Goal: Task Accomplishment & Management: Use online tool/utility

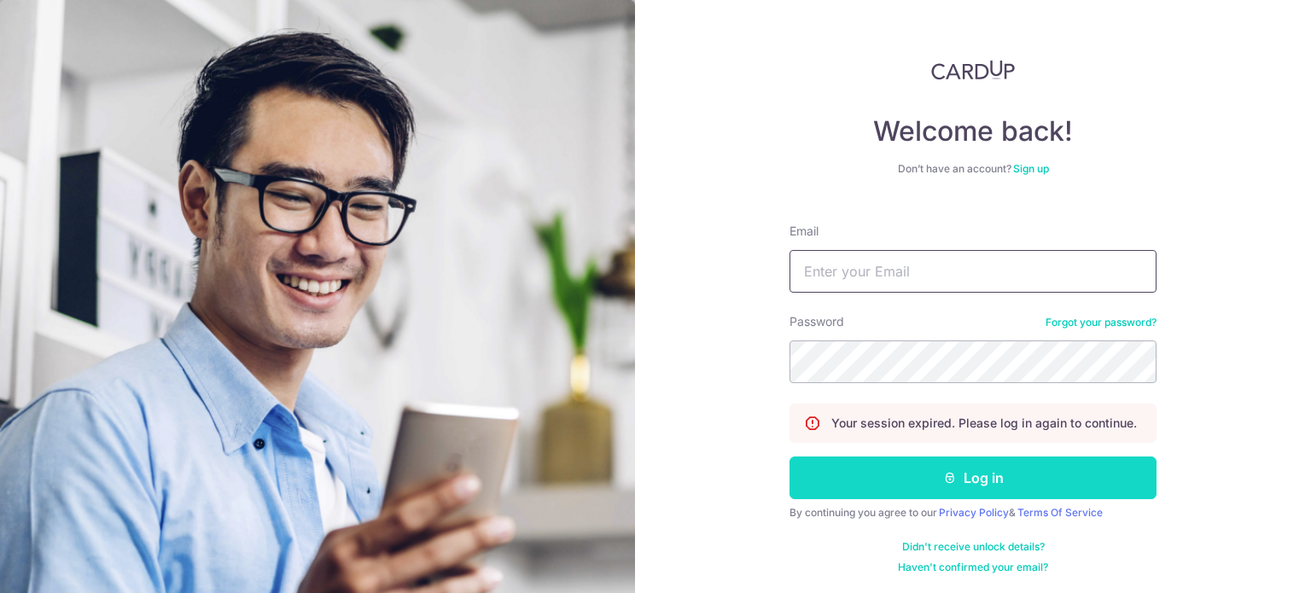
type input "alchemypharm@hotmail.com"
click at [844, 477] on button "Log in" at bounding box center [973, 478] width 367 height 43
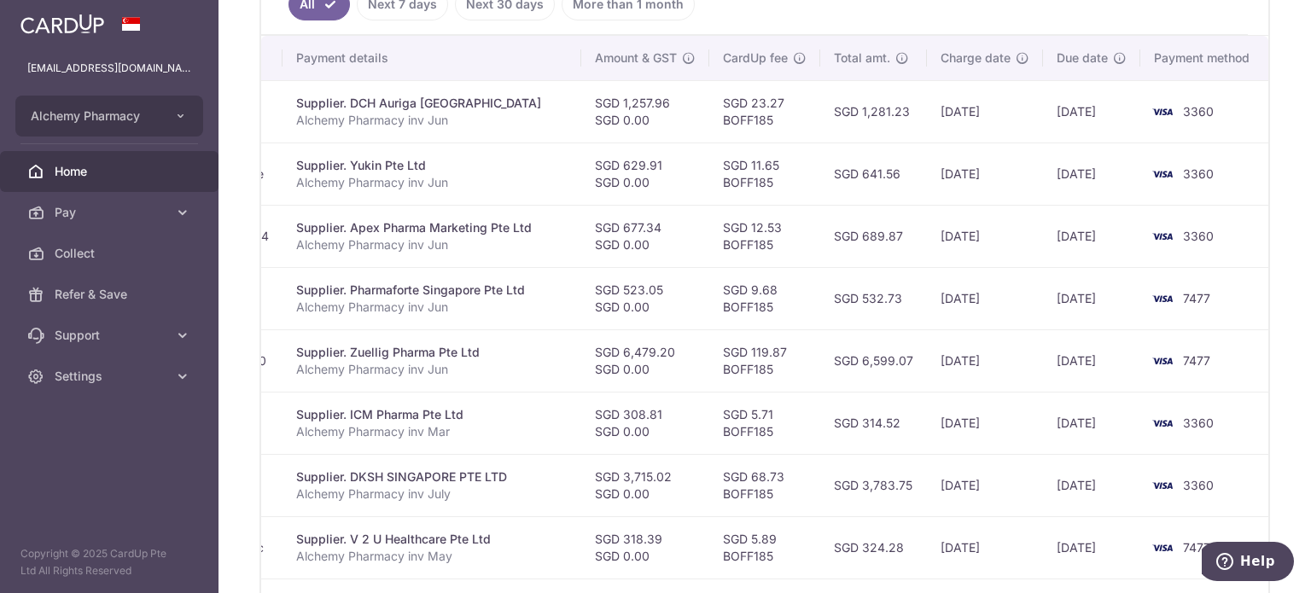
scroll to position [457, 0]
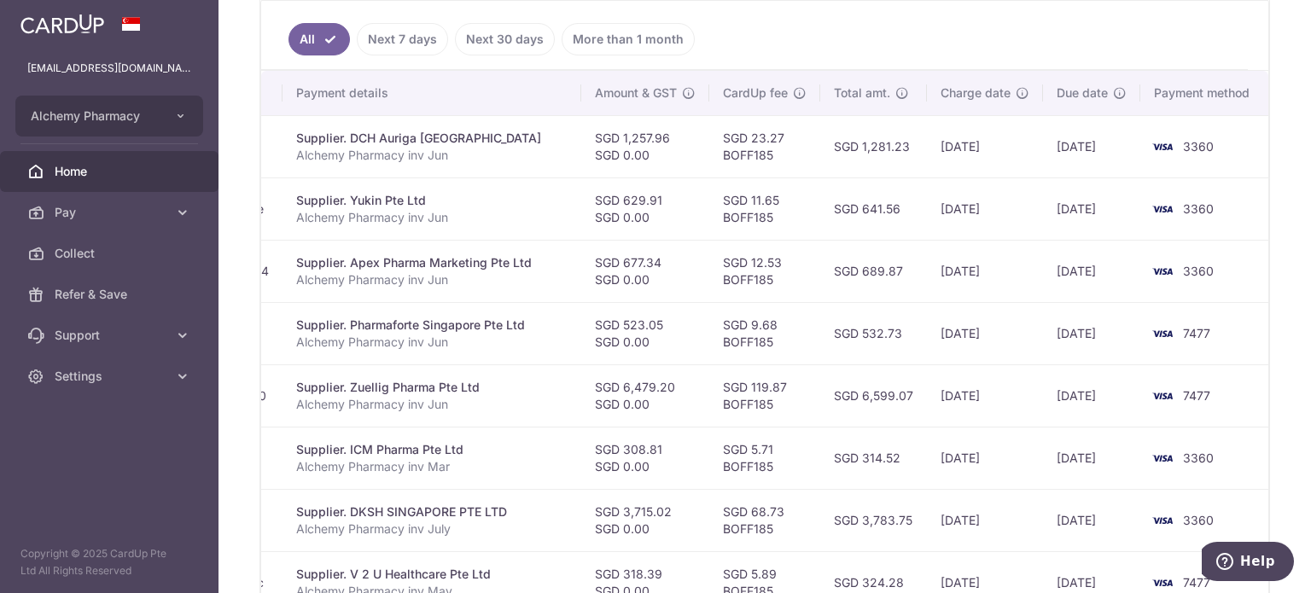
click at [716, 40] on ul "All Next 7 days Next 30 days More than 1 month" at bounding box center [754, 35] width 987 height 69
click at [114, 215] on span "Pay" at bounding box center [111, 212] width 113 height 17
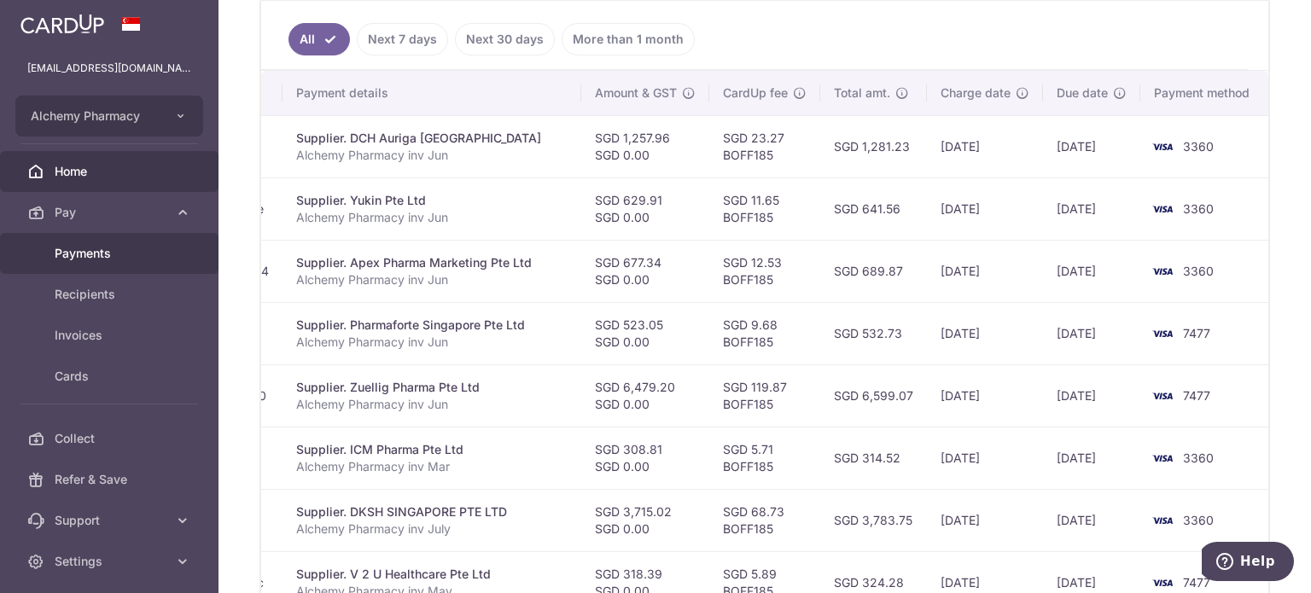
click at [88, 253] on span "Payments" at bounding box center [111, 253] width 113 height 17
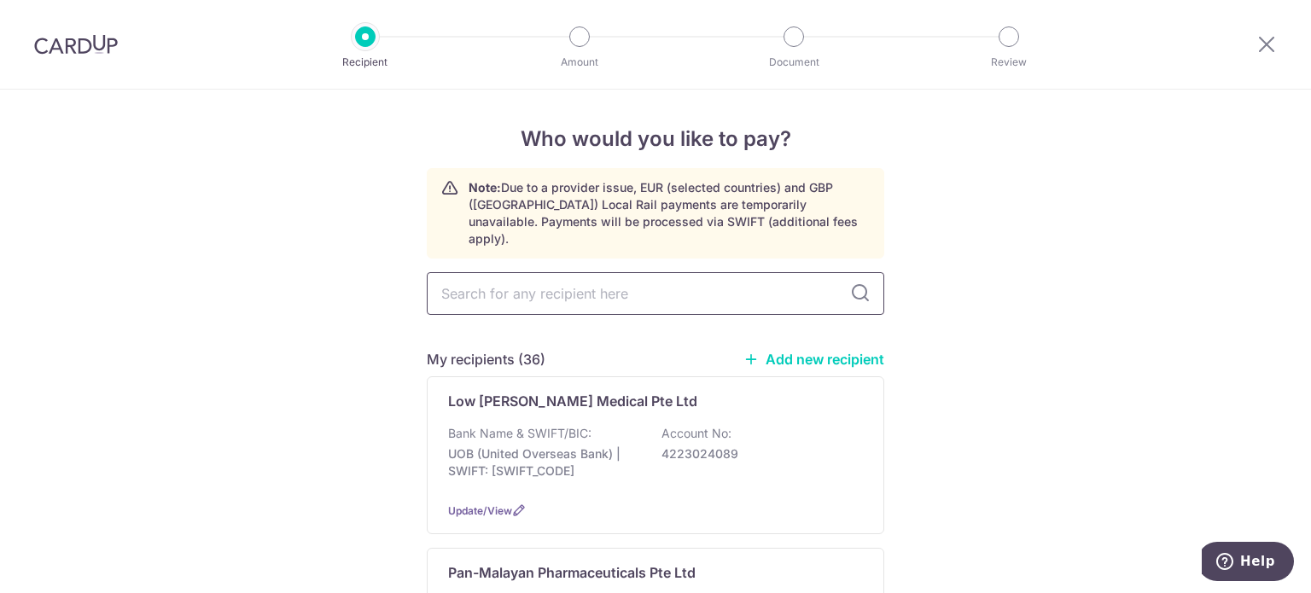
drag, startPoint x: 0, startPoint y: 0, endPoint x: 566, endPoint y: 283, distance: 632.5
click at [566, 283] on input "text" at bounding box center [655, 293] width 457 height 43
type input "land"
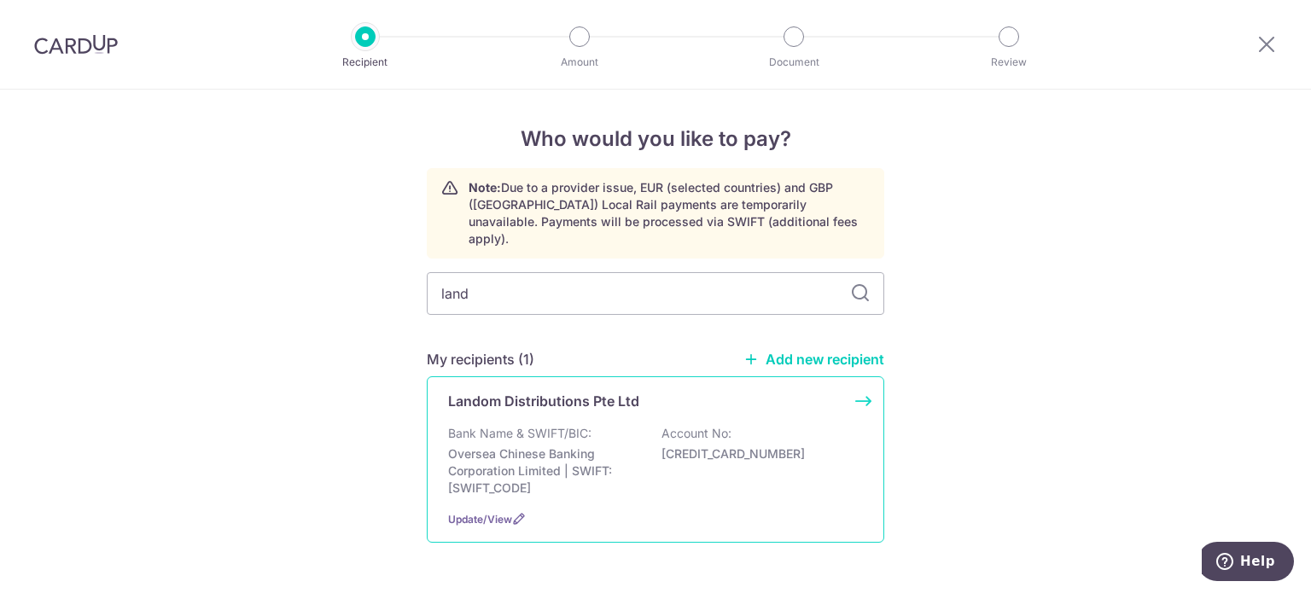
click at [574, 391] on p "Landom Distributions Pte Ltd" at bounding box center [543, 401] width 191 height 20
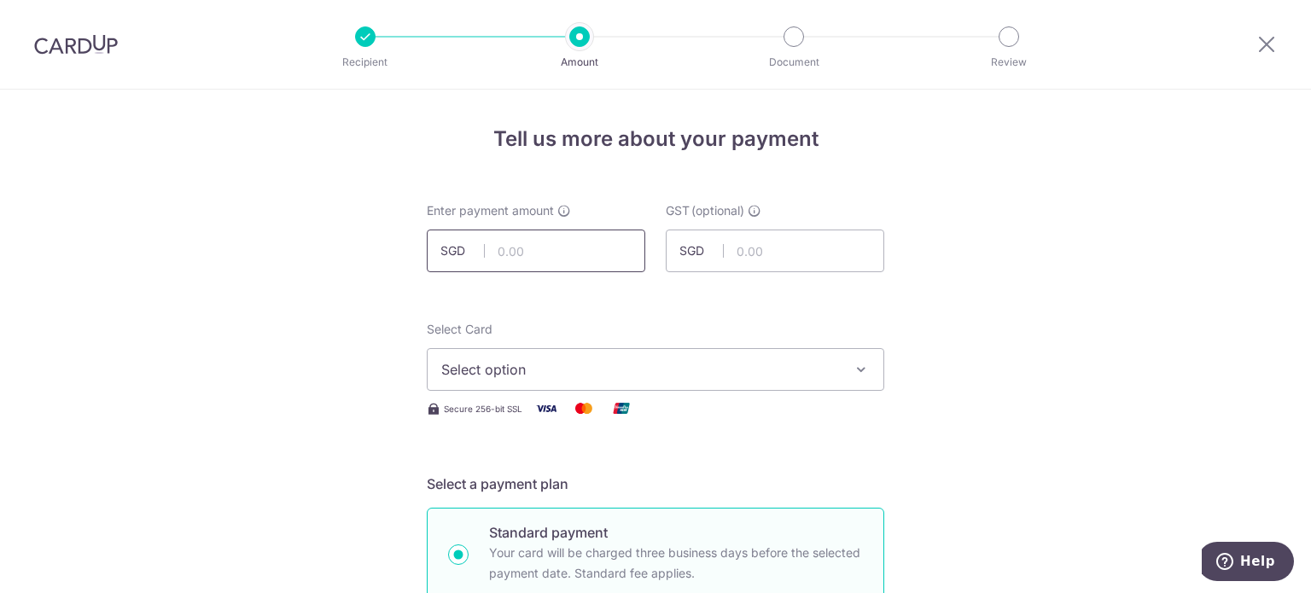
click at [493, 256] on input "text" at bounding box center [536, 251] width 219 height 43
type input "515.76"
click at [571, 368] on span "Select option" at bounding box center [640, 369] width 398 height 20
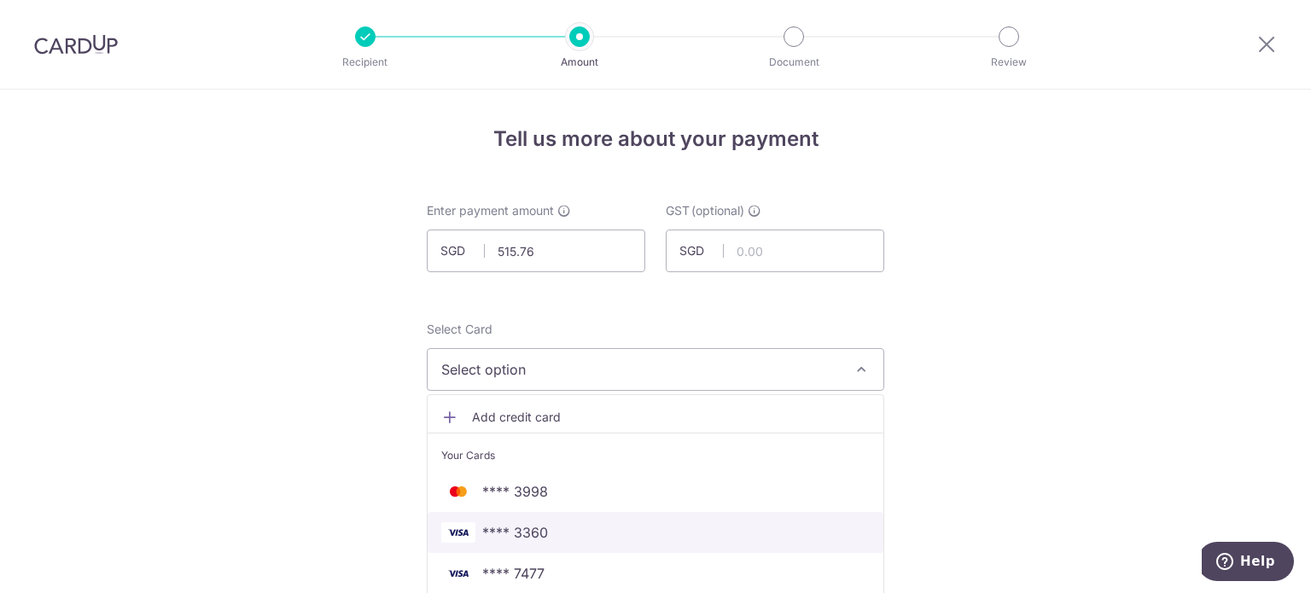
drag, startPoint x: 543, startPoint y: 529, endPoint x: 551, endPoint y: 525, distance: 9.5
click at [543, 529] on span "**** 3360" at bounding box center [655, 532] width 428 height 20
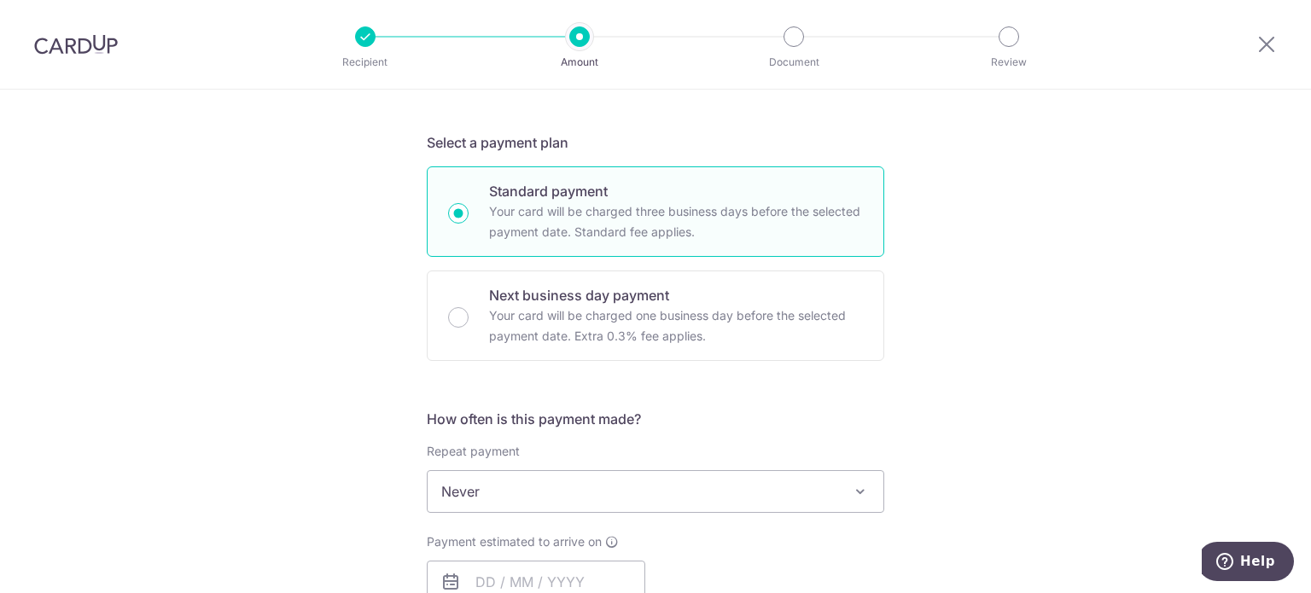
scroll to position [512, 0]
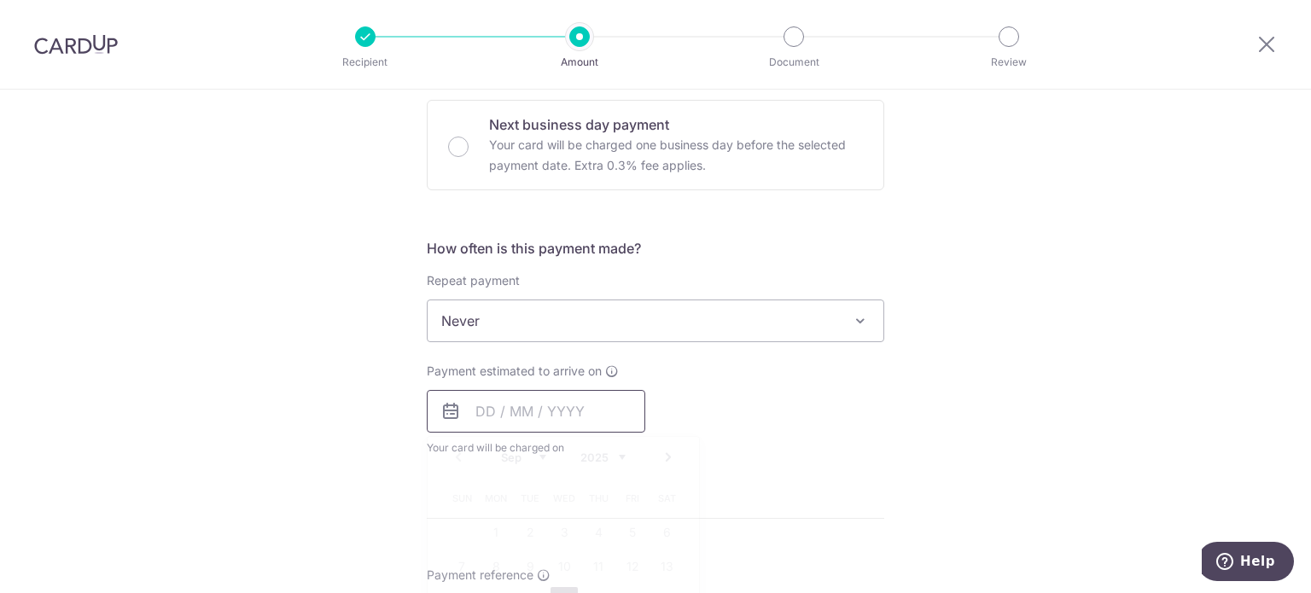
click at [485, 405] on input "text" at bounding box center [536, 411] width 219 height 43
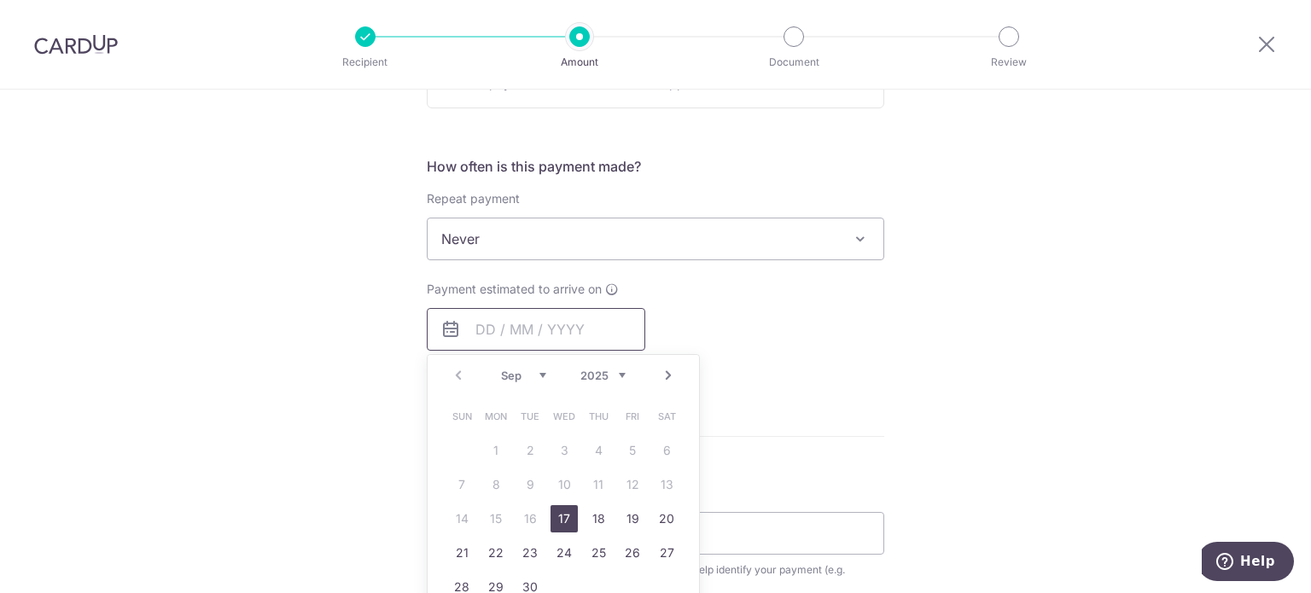
scroll to position [683, 0]
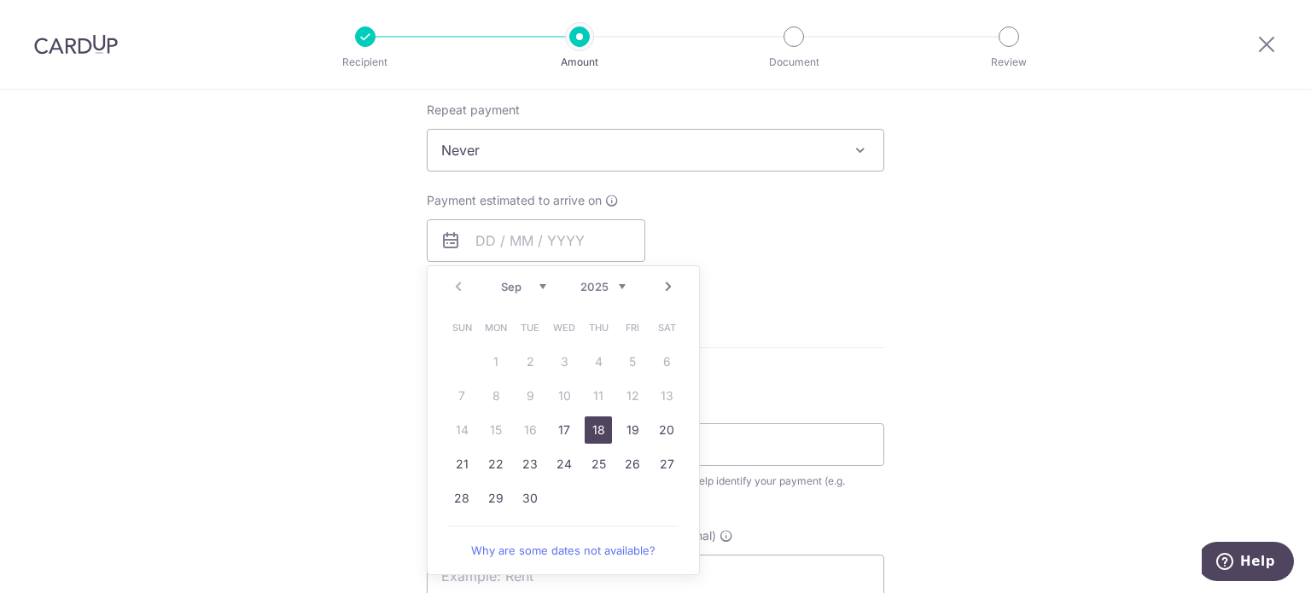
click at [591, 429] on link "18" at bounding box center [598, 430] width 27 height 27
type input "18/09/2025"
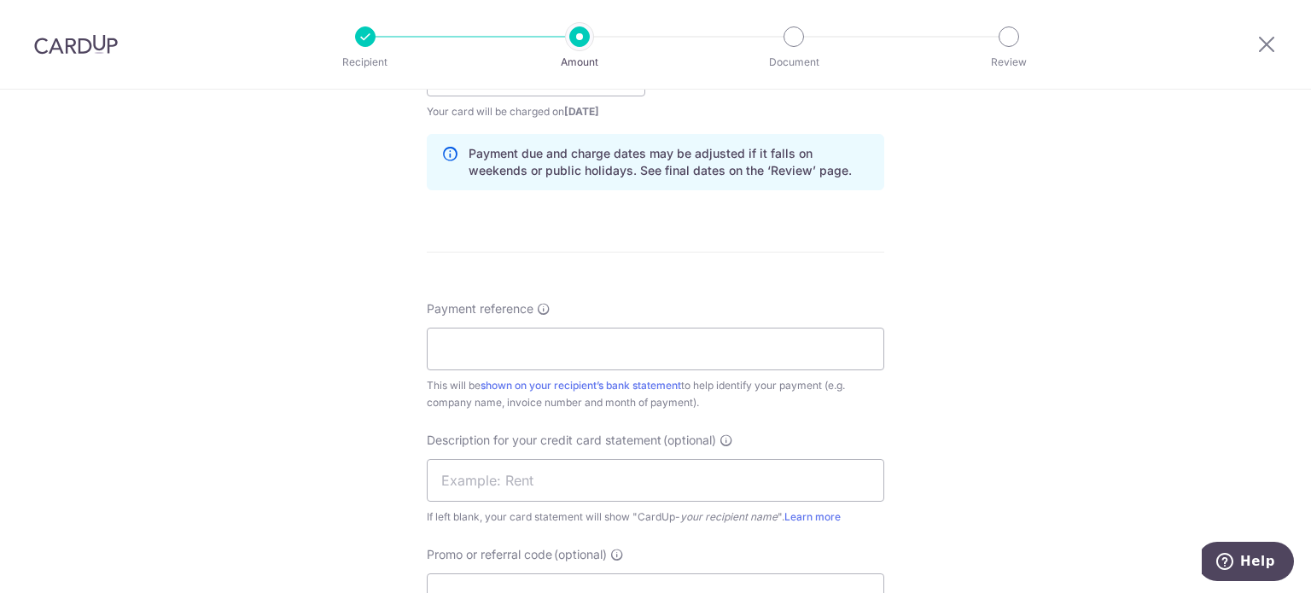
scroll to position [854, 0]
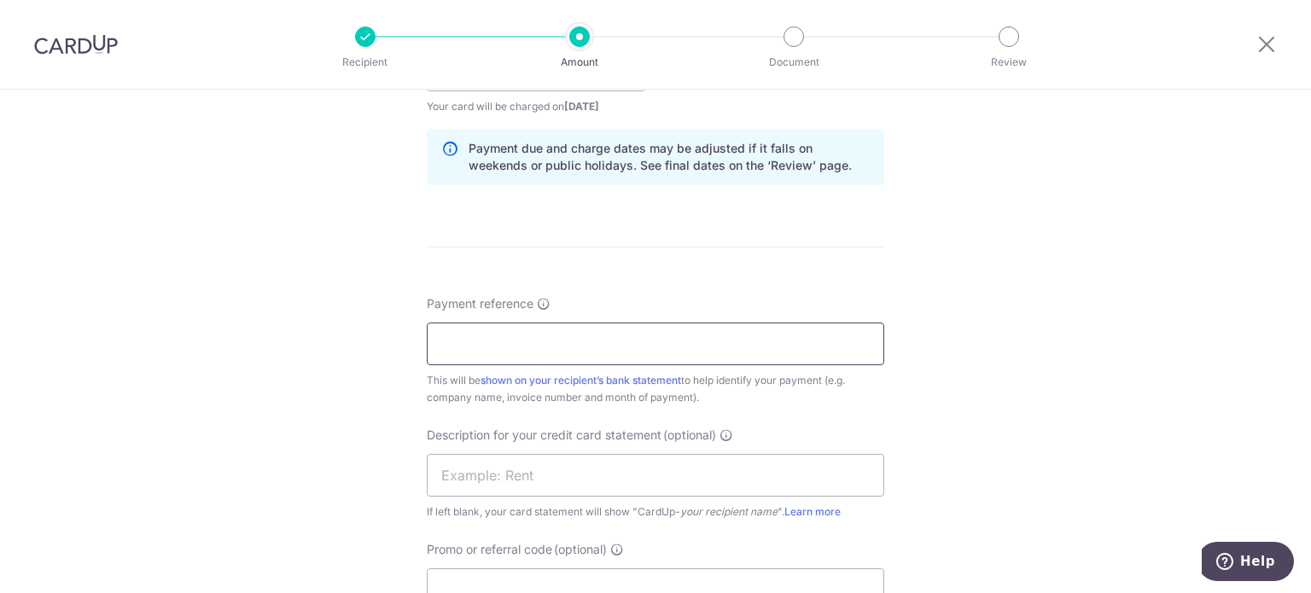
click at [463, 352] on input "Payment reference" at bounding box center [655, 344] width 457 height 43
type input "Alchemy Pharmacy inv July"
click at [604, 475] on input "text" at bounding box center [655, 475] width 457 height 43
click at [623, 486] on input "inv July Landom" at bounding box center [655, 475] width 457 height 43
click at [591, 478] on input "inv July Landom" at bounding box center [655, 475] width 457 height 43
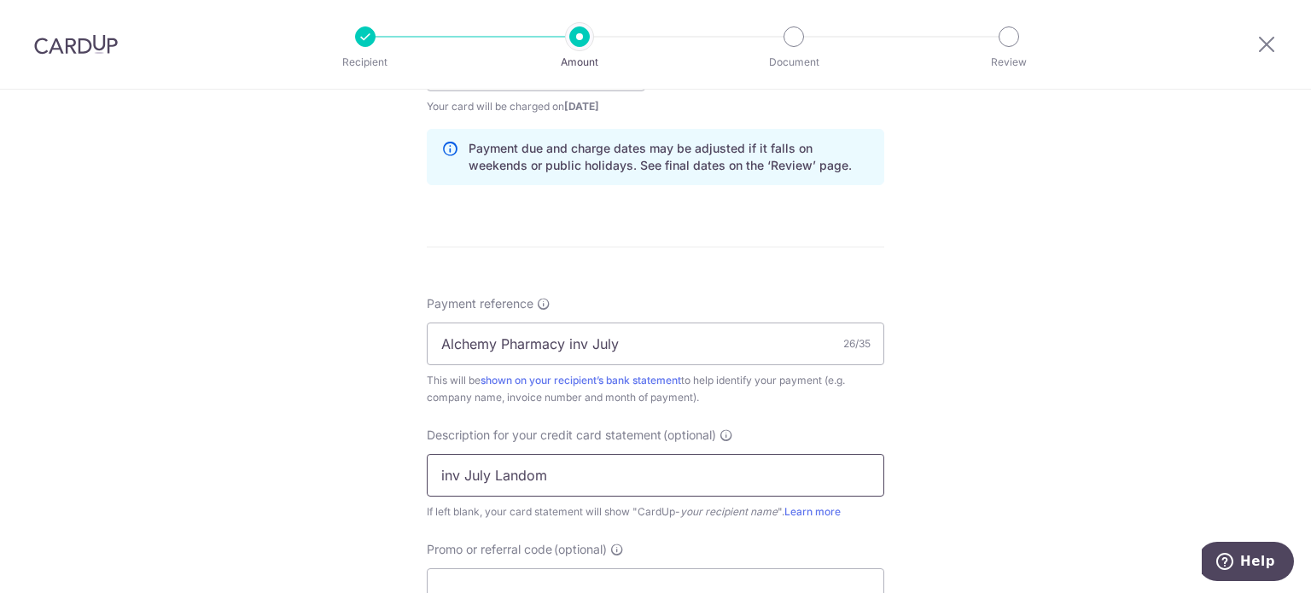
scroll to position [1024, 0]
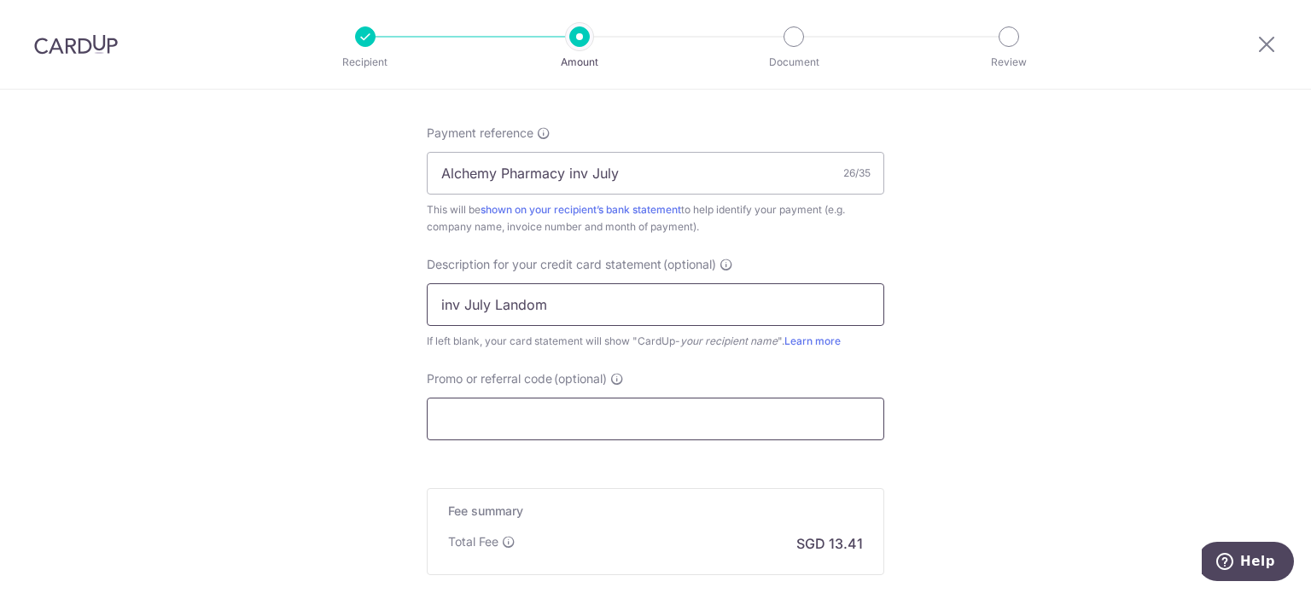
type input "inv July Landom"
click at [529, 416] on input "Promo or referral code (optional)" at bounding box center [655, 419] width 457 height 43
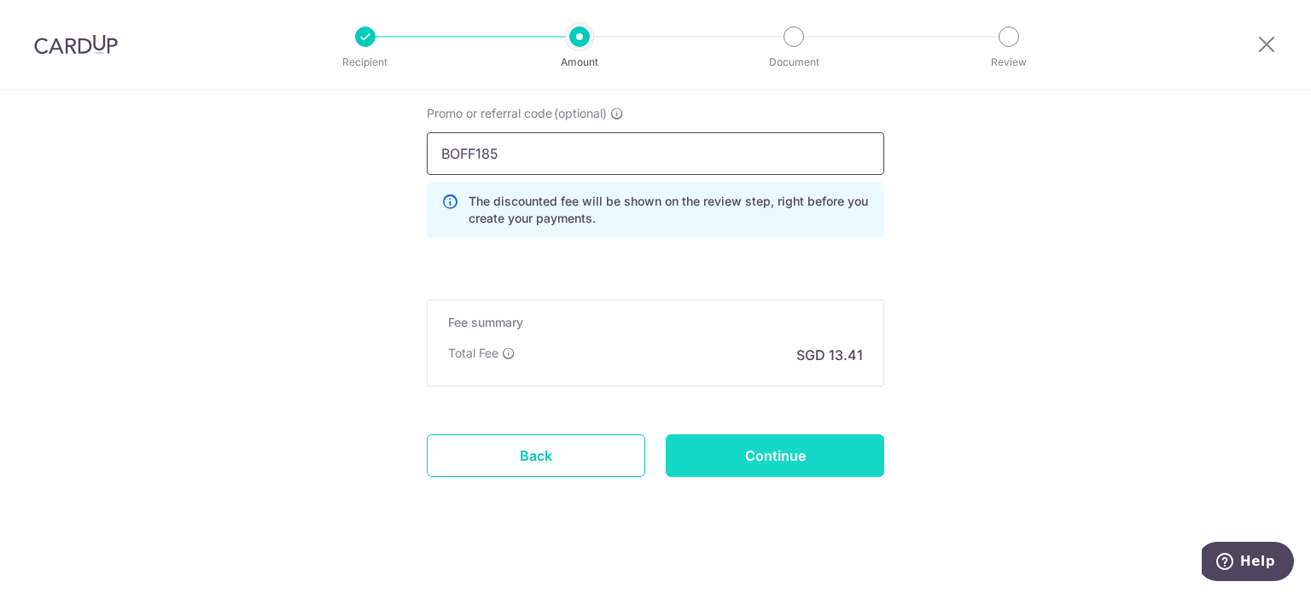
scroll to position [1298, 0]
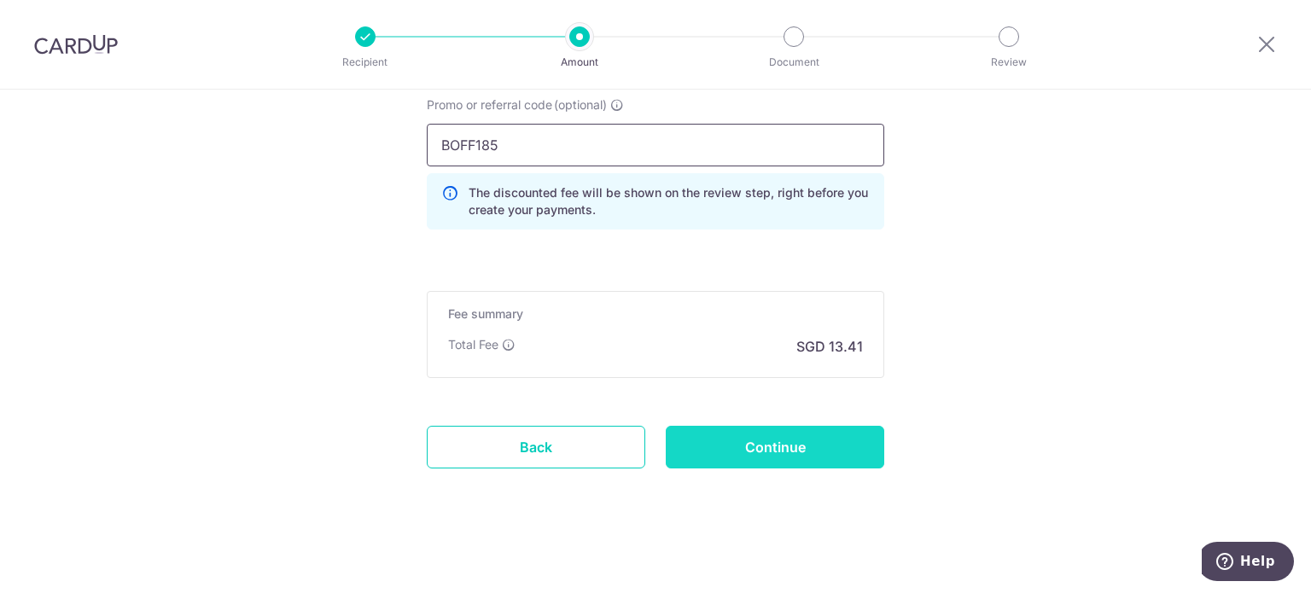
type input "BOFF185"
click at [814, 449] on input "Continue" at bounding box center [775, 447] width 219 height 43
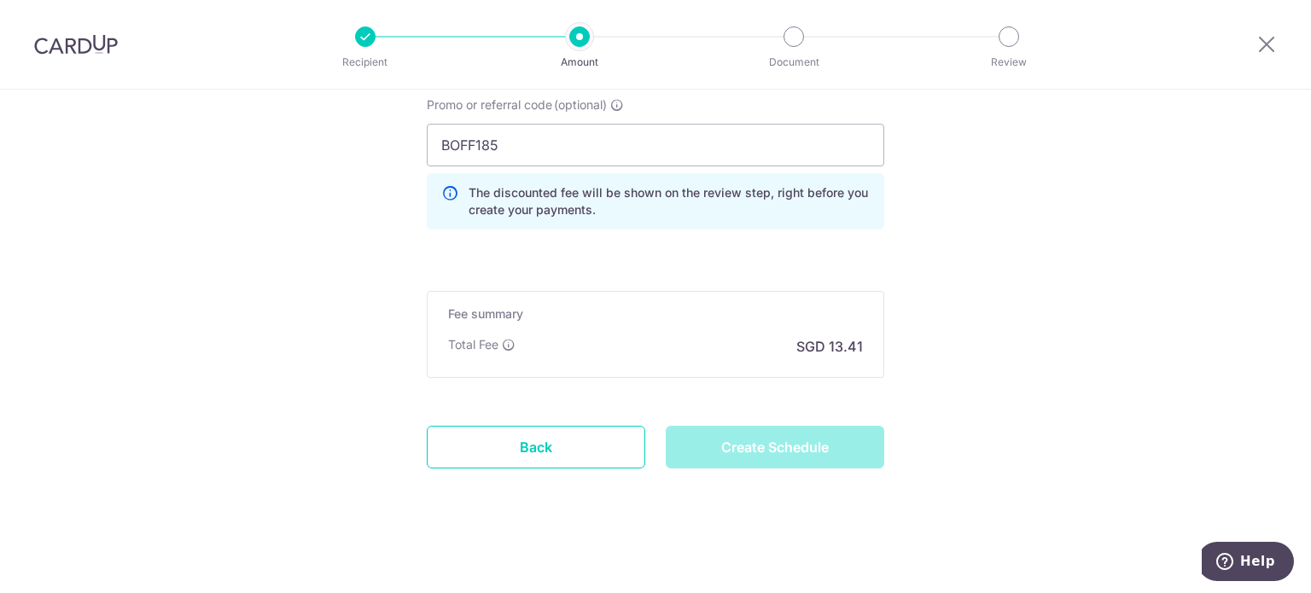
type input "Create Schedule"
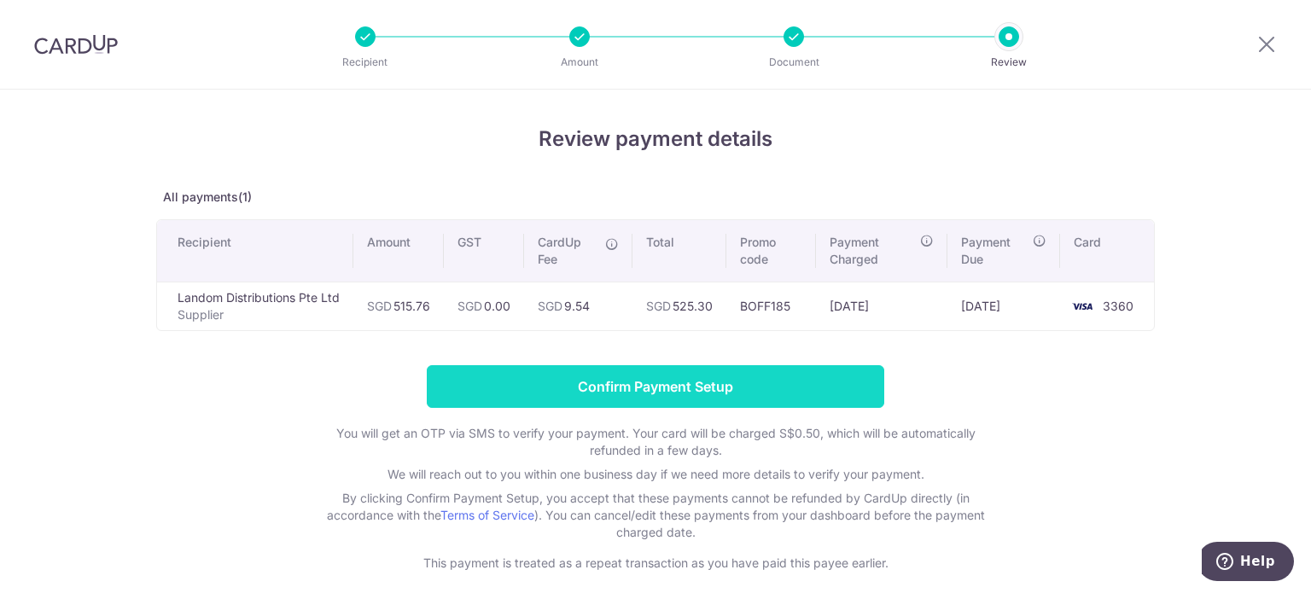
click at [725, 398] on input "Confirm Payment Setup" at bounding box center [655, 386] width 457 height 43
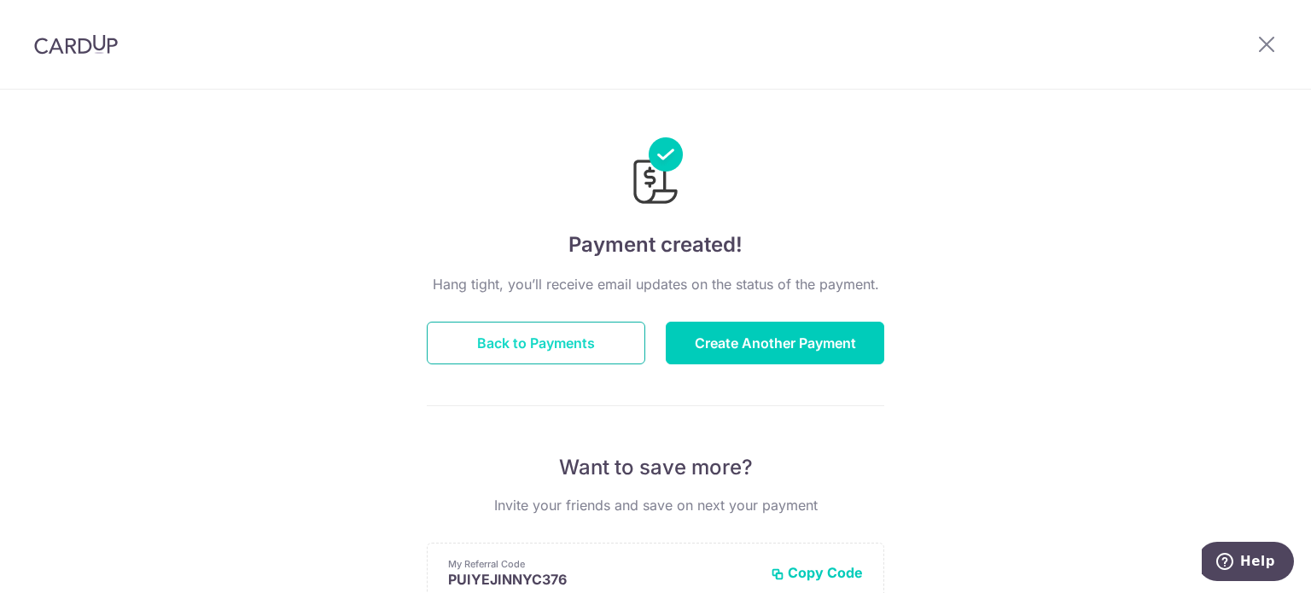
click at [574, 340] on button "Back to Payments" at bounding box center [536, 343] width 219 height 43
